Goal: Transaction & Acquisition: Purchase product/service

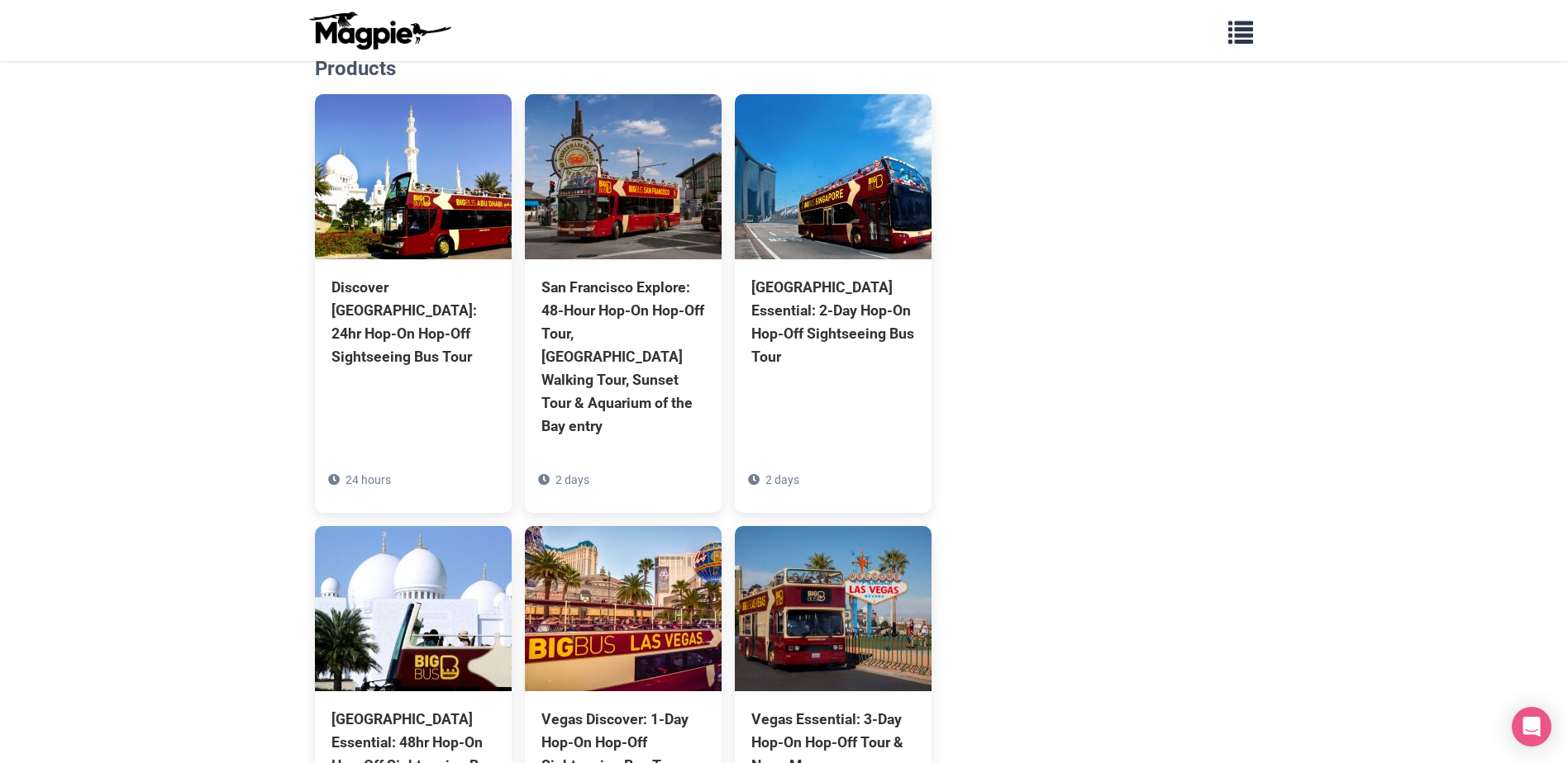
scroll to position [1463, 0]
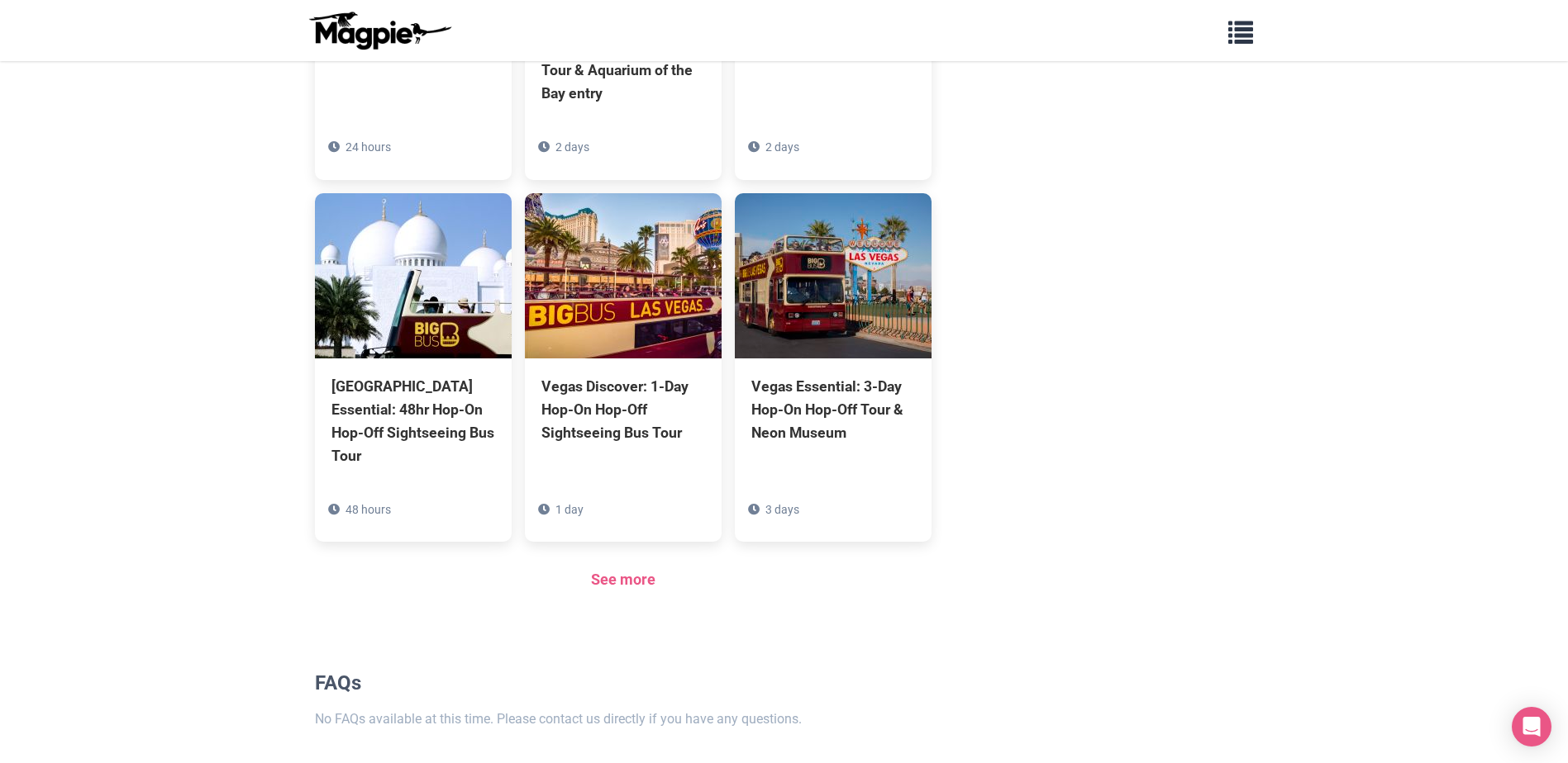
click at [643, 568] on div "See more" at bounding box center [623, 580] width 617 height 24
click at [638, 571] on link "See more" at bounding box center [623, 579] width 65 height 17
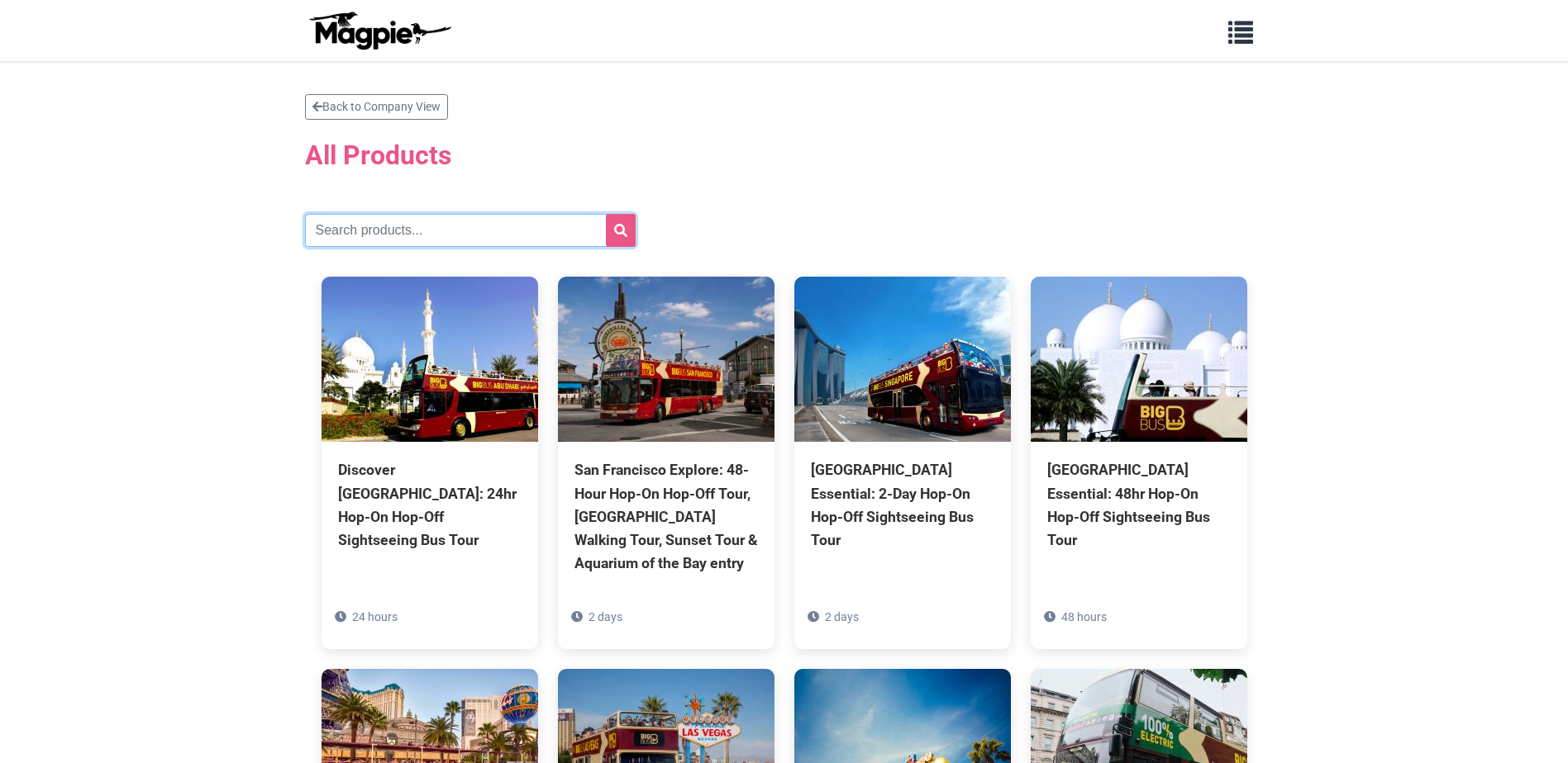
drag, startPoint x: 526, startPoint y: 225, endPoint x: 544, endPoint y: 214, distance: 21.1
click at [526, 225] on input "text" at bounding box center [471, 230] width 330 height 33
type input "los angeles"
click at [606, 214] on button "submit" at bounding box center [621, 230] width 30 height 33
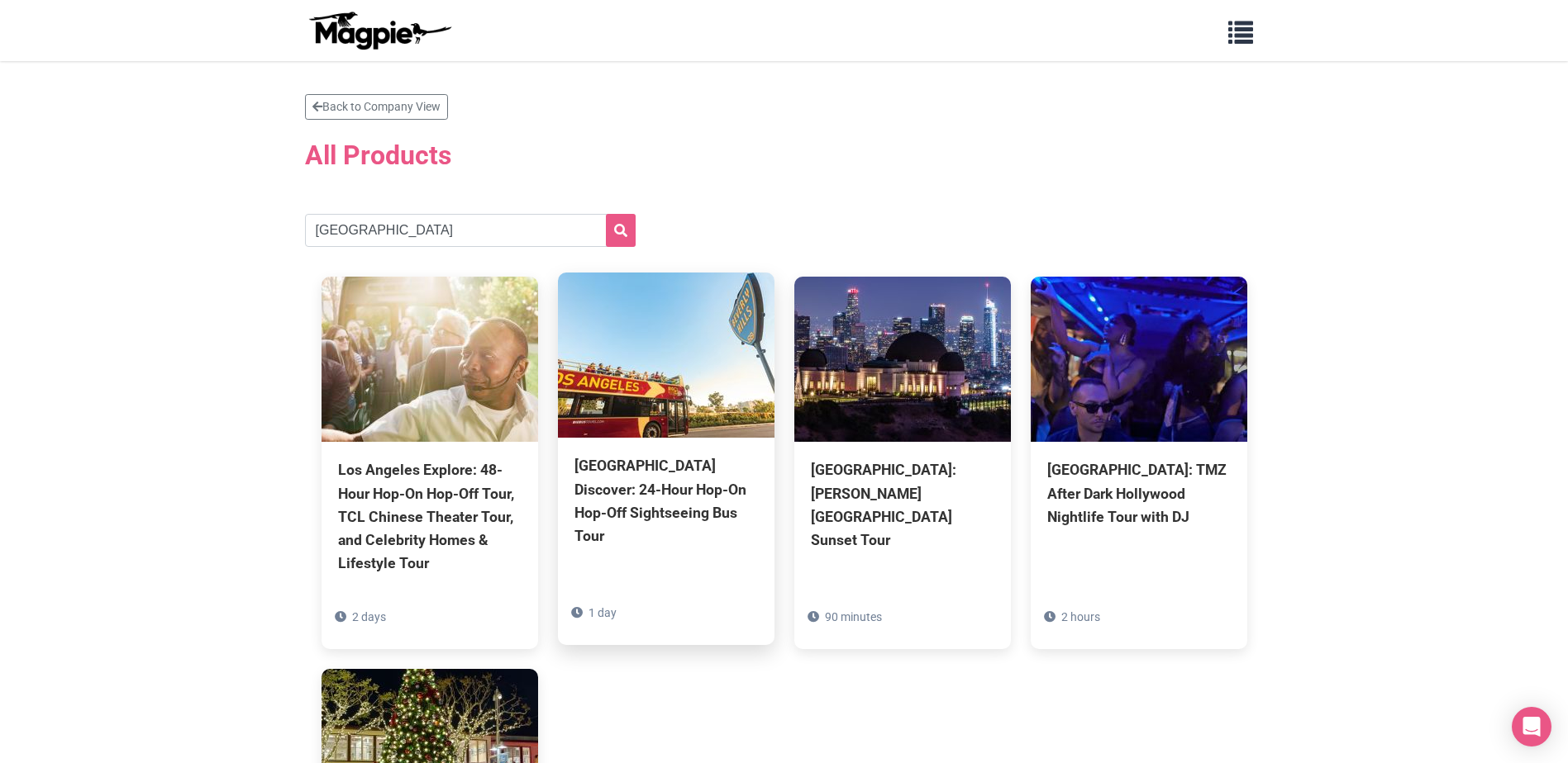
click at [640, 482] on div "Los Angeles Discover: 24-Hour Hop-On Hop-Off Sightseeing Bus Tour" at bounding box center [666, 501] width 183 height 93
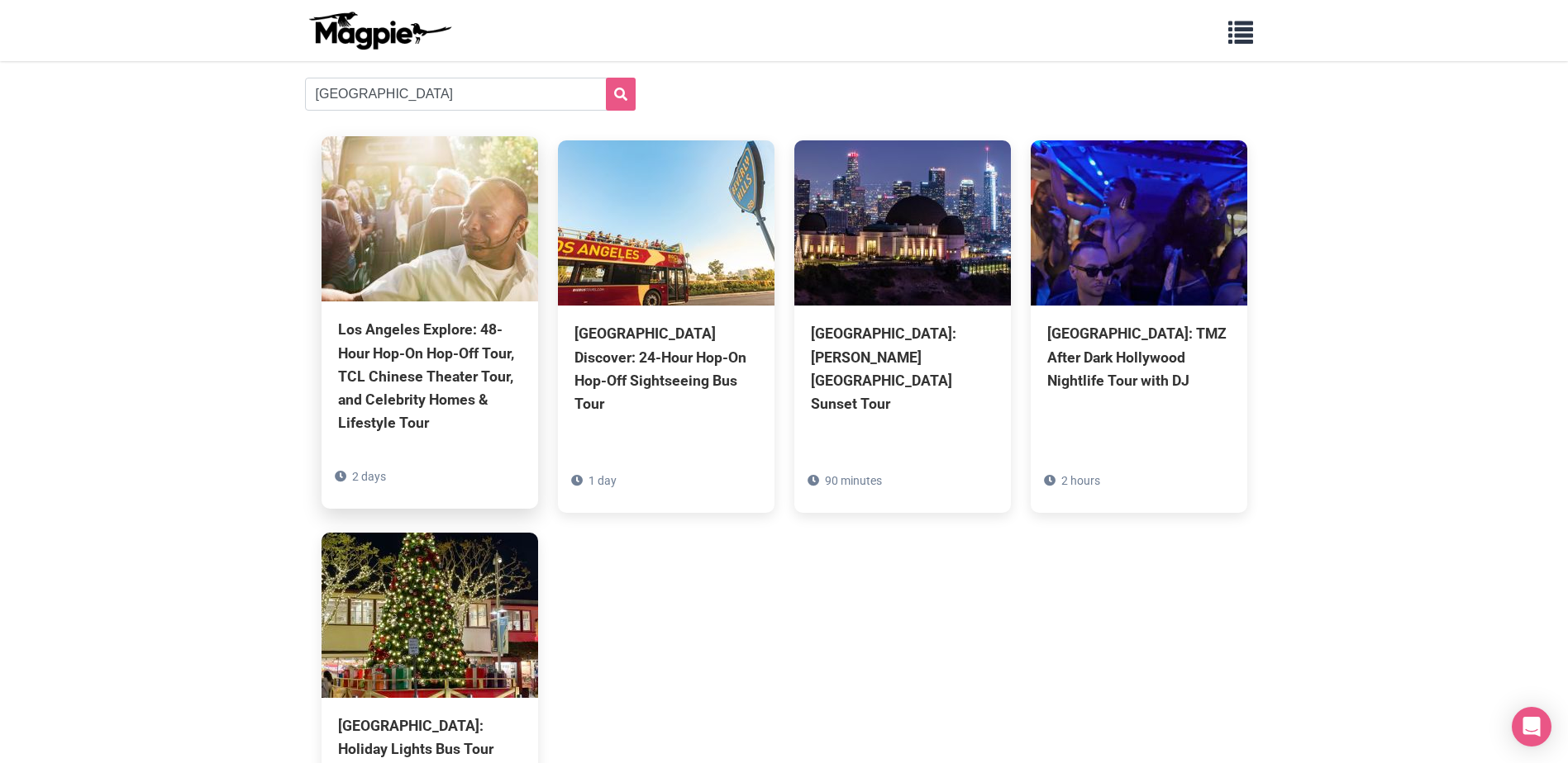
scroll to position [165, 0]
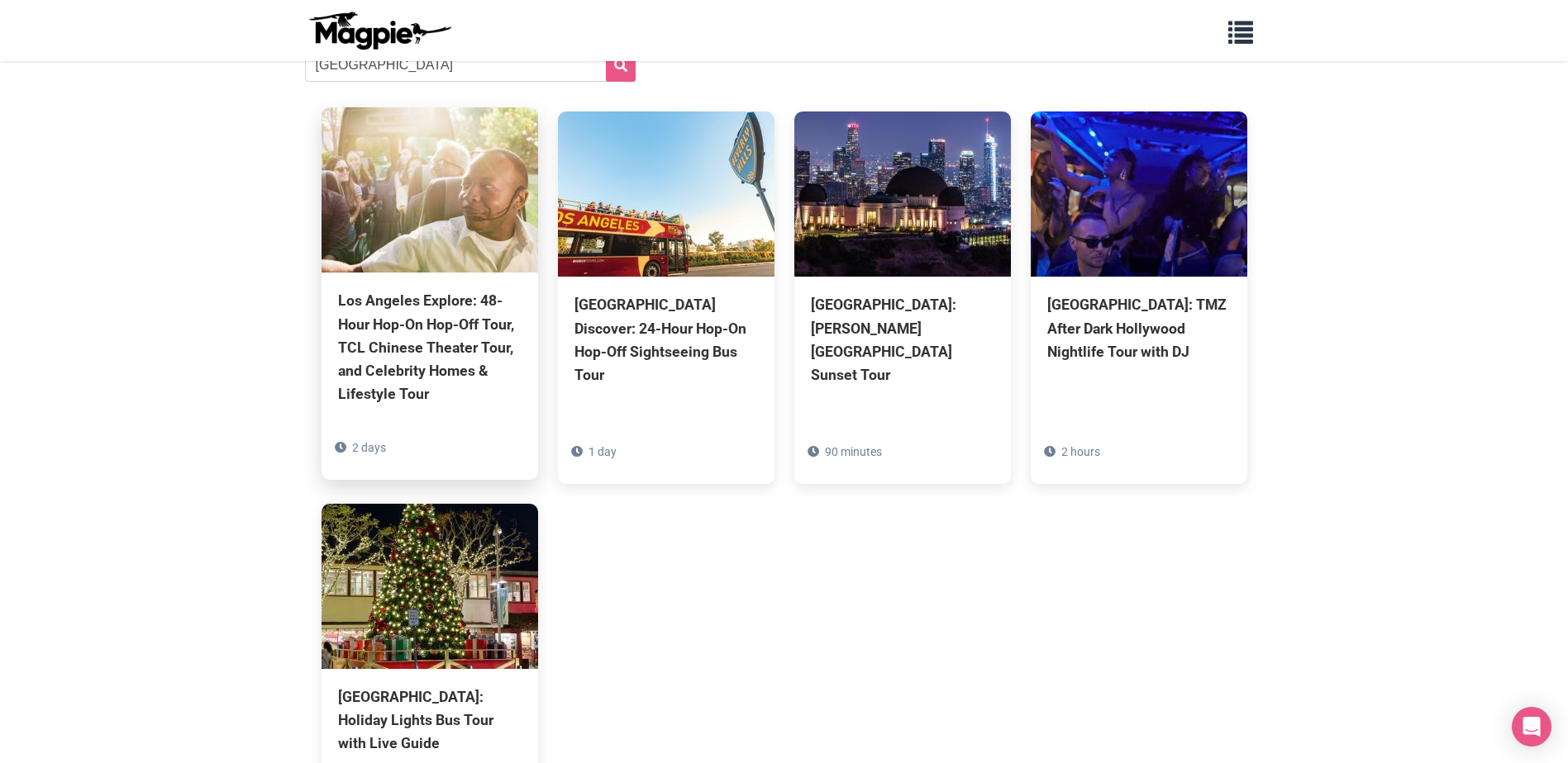
click at [417, 331] on div "Los Angeles Explore: 48-Hour Hop-On Hop-Off Tour, TCL Chinese Theater Tour, and…" at bounding box center [429, 347] width 183 height 117
